Goal: Information Seeking & Learning: Learn about a topic

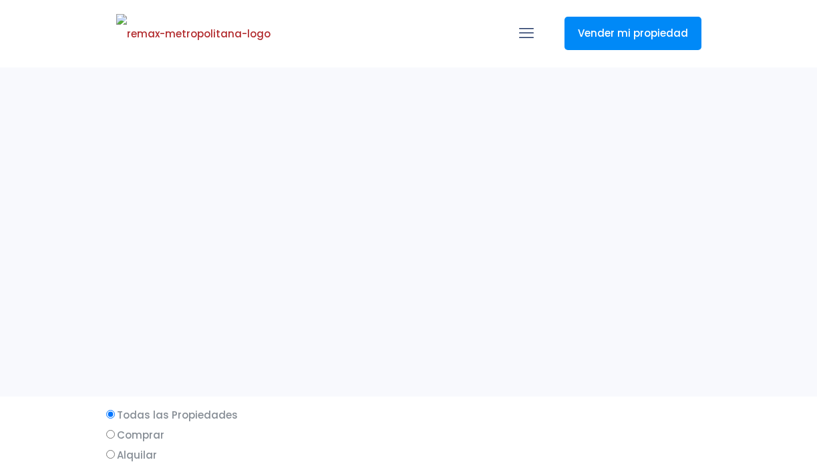
select select
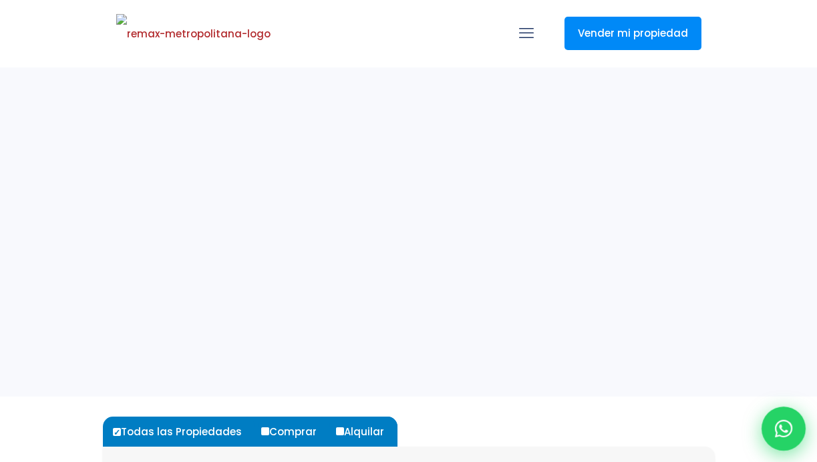
click at [783, 423] on icon at bounding box center [783, 428] width 17 height 17
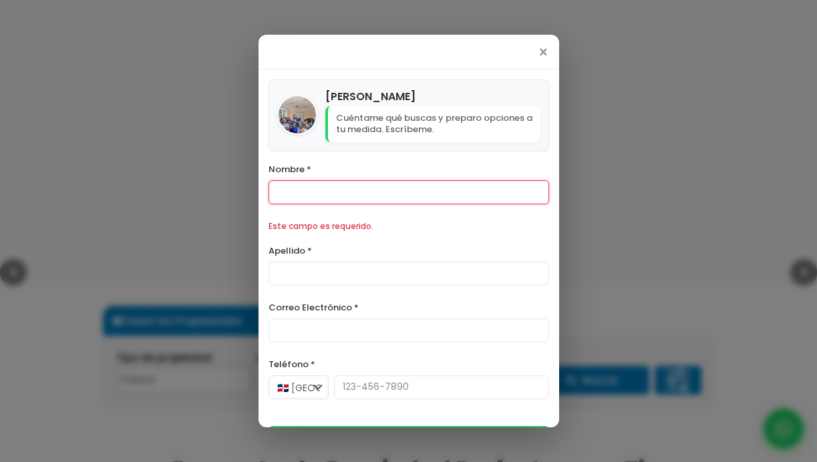
scroll to position [113, 0]
